Goal: Obtain resource: Obtain resource

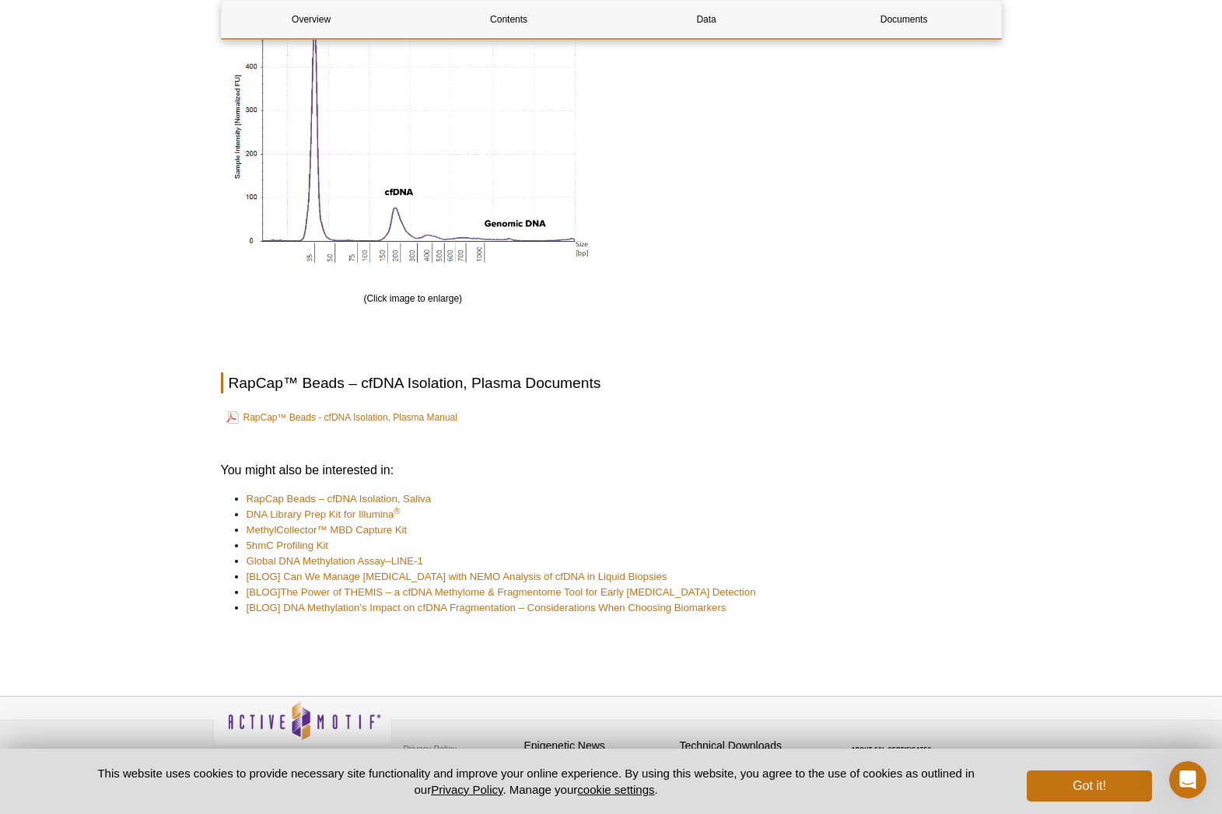
scroll to position [1652, 0]
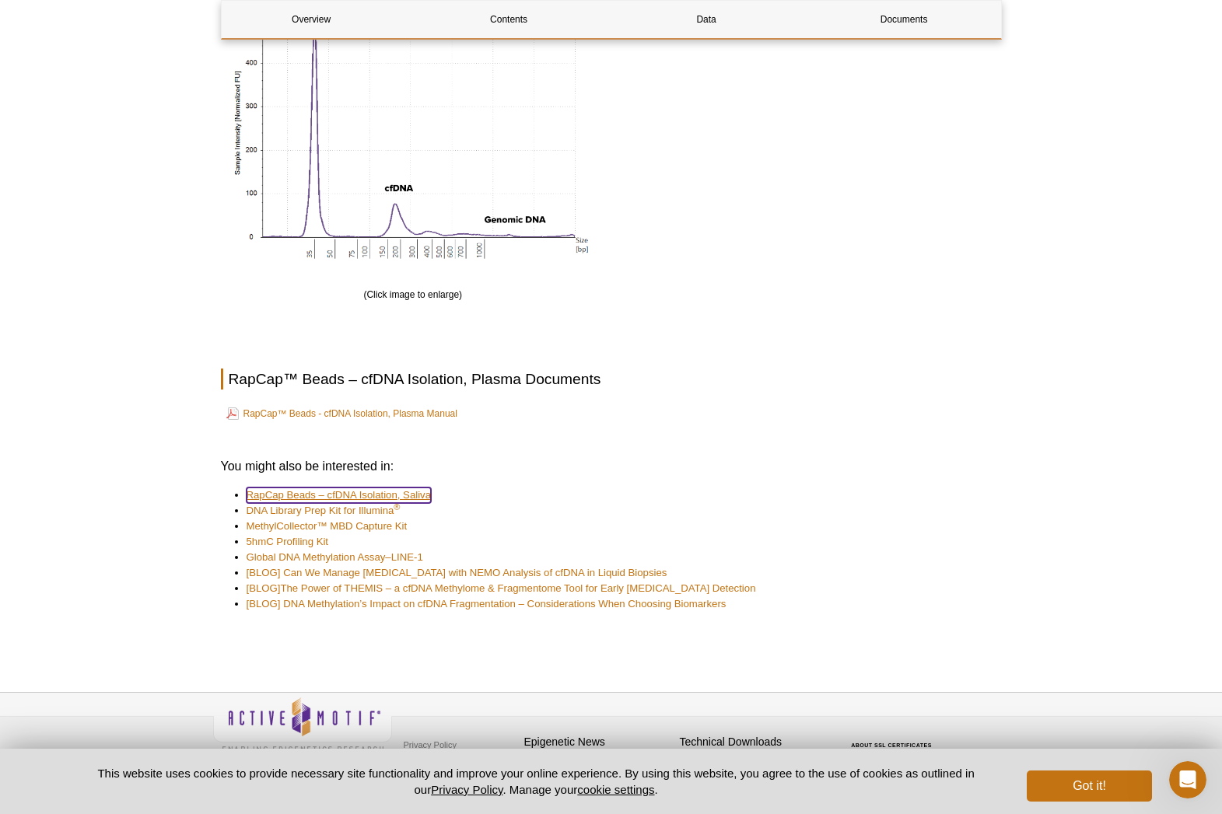
click at [416, 488] on link "RapCap Beads – cfDNA Isolation, Saliva" at bounding box center [339, 496] width 185 height 16
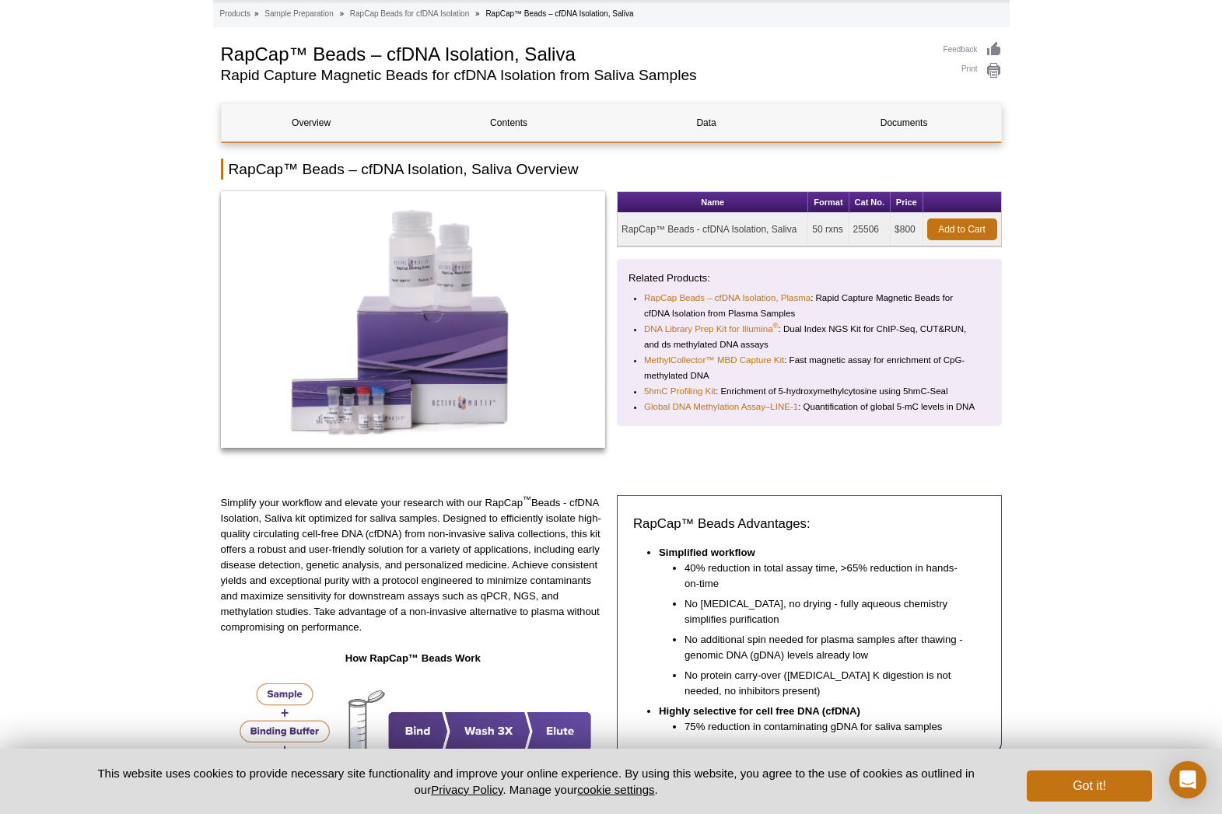
scroll to position [37, 0]
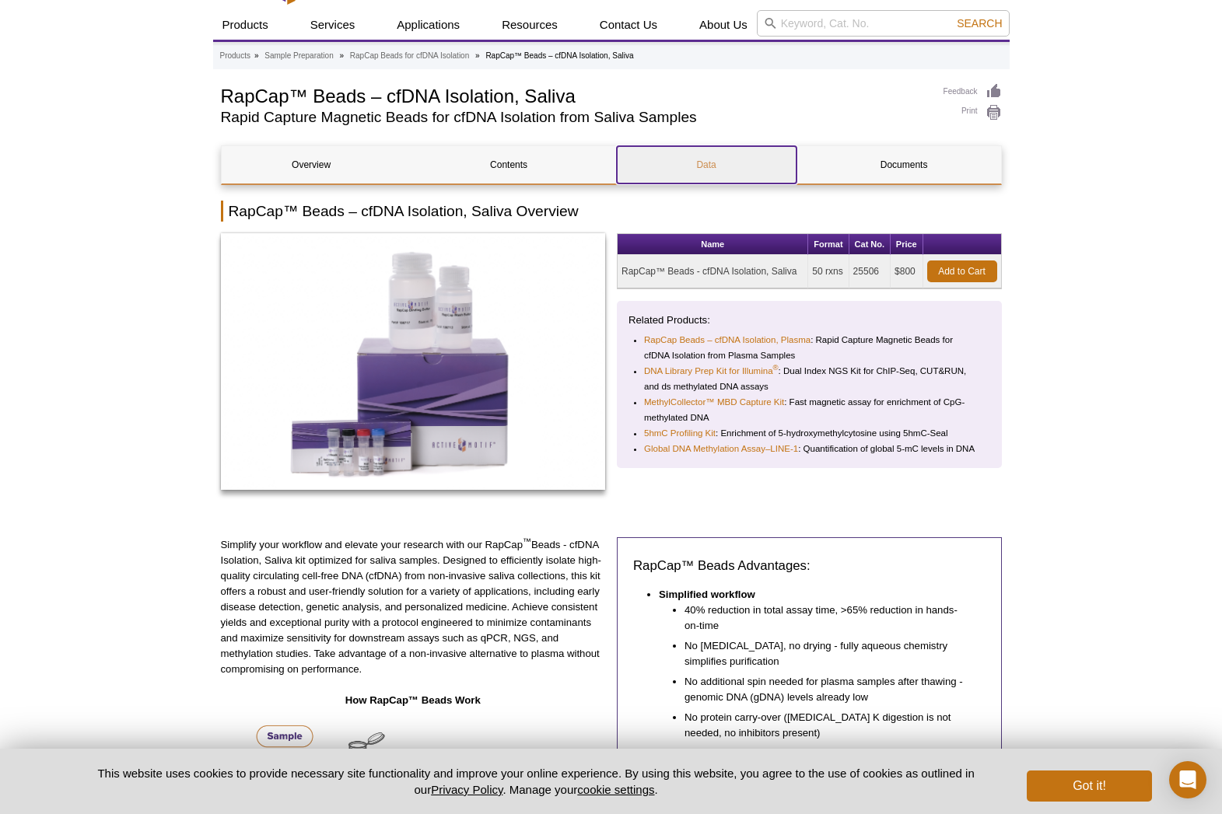
click at [744, 170] on link "Data" at bounding box center [707, 164] width 180 height 37
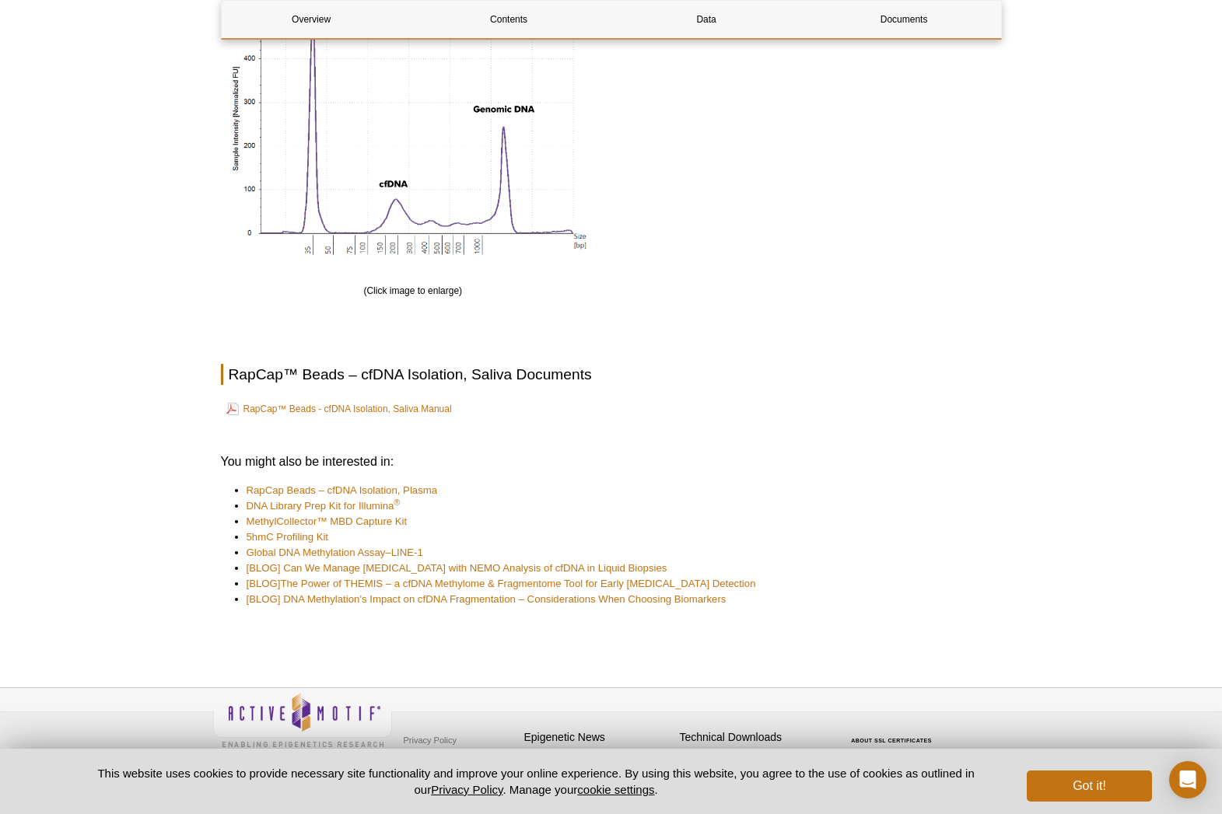
scroll to position [1195, 0]
click at [408, 411] on link "RapCap™ Beads - cfDNA Isolation, Saliva Manual" at bounding box center [339, 407] width 226 height 19
